Goal: Use online tool/utility: Utilize a website feature to perform a specific function

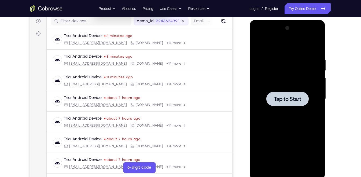
click at [267, 101] on div at bounding box center [287, 99] width 42 height 14
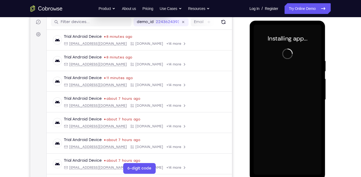
scroll to position [69, 0]
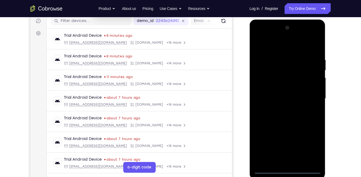
click at [270, 168] on div at bounding box center [288, 99] width 68 height 150
click at [307, 147] on div at bounding box center [288, 99] width 68 height 150
click at [312, 147] on div at bounding box center [288, 99] width 68 height 150
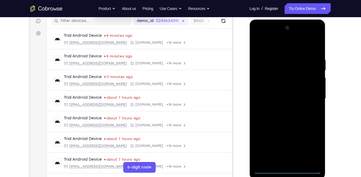
click at [293, 46] on div at bounding box center [288, 99] width 68 height 150
click at [312, 94] on div at bounding box center [288, 99] width 68 height 150
click at [280, 108] on div at bounding box center [288, 99] width 68 height 150
click at [314, 90] on div at bounding box center [288, 99] width 68 height 150
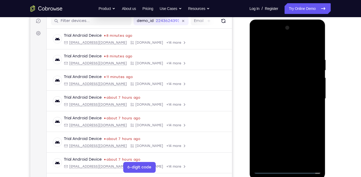
click at [288, 74] on div at bounding box center [288, 99] width 68 height 150
click at [272, 96] on div at bounding box center [288, 99] width 68 height 150
click at [266, 59] on div at bounding box center [288, 99] width 68 height 150
click at [263, 116] on div at bounding box center [288, 99] width 68 height 150
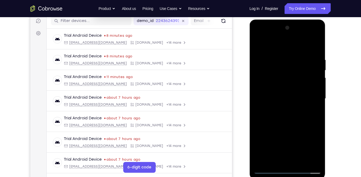
drag, startPoint x: 294, startPoint y: 131, endPoint x: 300, endPoint y: 103, distance: 28.1
click at [300, 103] on div at bounding box center [288, 99] width 68 height 150
drag, startPoint x: 299, startPoint y: 127, endPoint x: 301, endPoint y: 103, distance: 23.6
click at [301, 103] on div at bounding box center [288, 99] width 68 height 150
click at [295, 120] on div at bounding box center [288, 99] width 68 height 150
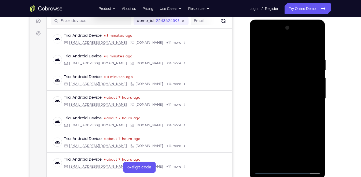
click at [295, 120] on div at bounding box center [288, 99] width 68 height 150
click at [292, 114] on div at bounding box center [288, 99] width 68 height 150
click at [289, 112] on div at bounding box center [288, 99] width 68 height 150
click at [299, 111] on div at bounding box center [288, 99] width 68 height 150
click at [289, 111] on div at bounding box center [288, 99] width 68 height 150
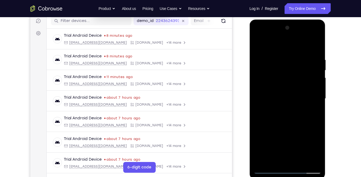
click at [318, 124] on div at bounding box center [288, 99] width 68 height 150
drag, startPoint x: 293, startPoint y: 132, endPoint x: 296, endPoint y: 94, distance: 37.7
click at [296, 94] on div at bounding box center [288, 99] width 68 height 150
drag, startPoint x: 287, startPoint y: 47, endPoint x: 287, endPoint y: 27, distance: 19.6
click at [287, 27] on div at bounding box center [288, 99] width 68 height 150
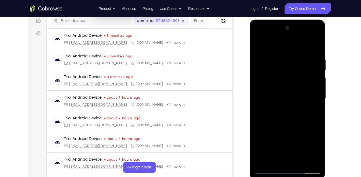
drag, startPoint x: 292, startPoint y: 123, endPoint x: 297, endPoint y: 100, distance: 23.7
click at [297, 100] on div at bounding box center [288, 99] width 68 height 150
drag, startPoint x: 298, startPoint y: 128, endPoint x: 302, endPoint y: 82, distance: 46.7
click at [302, 82] on div at bounding box center [288, 99] width 68 height 150
drag, startPoint x: 297, startPoint y: 123, endPoint x: 301, endPoint y: 74, distance: 49.0
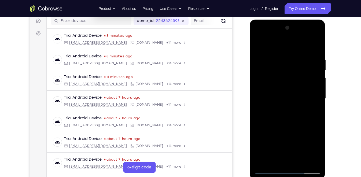
click at [301, 74] on div at bounding box center [288, 99] width 68 height 150
drag, startPoint x: 287, startPoint y: 127, endPoint x: 299, endPoint y: 79, distance: 49.5
click at [299, 79] on div at bounding box center [288, 99] width 68 height 150
drag, startPoint x: 292, startPoint y: 127, endPoint x: 295, endPoint y: 83, distance: 44.4
click at [295, 83] on div at bounding box center [288, 99] width 68 height 150
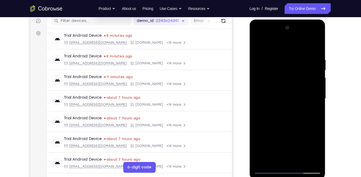
drag, startPoint x: 292, startPoint y: 134, endPoint x: 295, endPoint y: 113, distance: 21.9
click at [295, 113] on div at bounding box center [288, 99] width 68 height 150
click at [318, 122] on div at bounding box center [288, 99] width 68 height 150
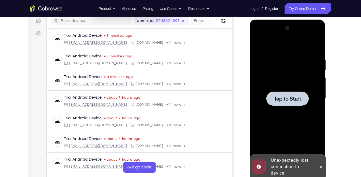
drag, startPoint x: 295, startPoint y: 129, endPoint x: 296, endPoint y: 102, distance: 27.4
click at [296, 20] on div "Tap to Start" at bounding box center [288, 20] width 76 height 0
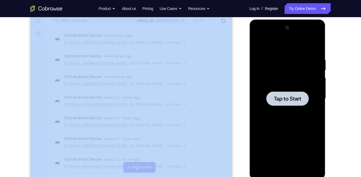
drag, startPoint x: 483, startPoint y: 105, endPoint x: 261, endPoint y: 90, distance: 222.1
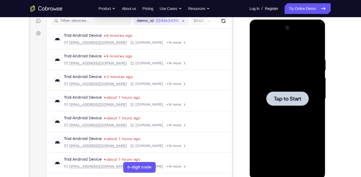
click at [261, 90] on div at bounding box center [288, 99] width 68 height 150
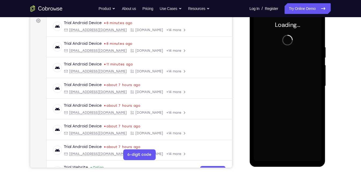
scroll to position [81, 0]
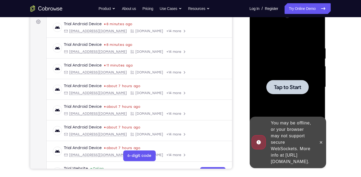
click at [301, 89] on span "Tap to Start" at bounding box center [287, 87] width 27 height 5
click at [322, 140] on icon at bounding box center [321, 142] width 4 height 4
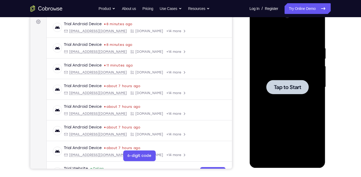
click at [294, 89] on span "Tap to Start" at bounding box center [287, 87] width 27 height 5
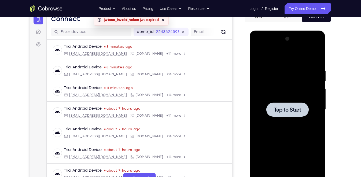
scroll to position [57, 0]
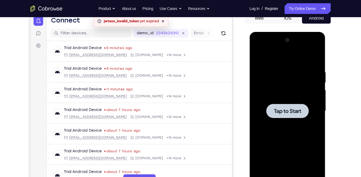
click at [296, 109] on span "Tap to Start" at bounding box center [287, 110] width 27 height 5
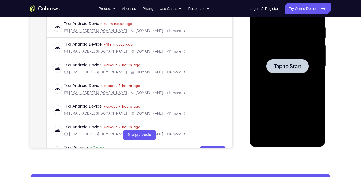
scroll to position [101, 0]
click at [279, 66] on span "Tap to Start" at bounding box center [287, 66] width 27 height 5
